Goal: Transaction & Acquisition: Download file/media

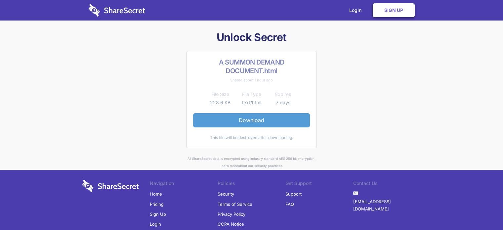
click at [234, 117] on link "Download" at bounding box center [251, 120] width 117 height 14
click at [250, 121] on link "Download" at bounding box center [251, 120] width 117 height 14
